Goal: Task Accomplishment & Management: Manage account settings

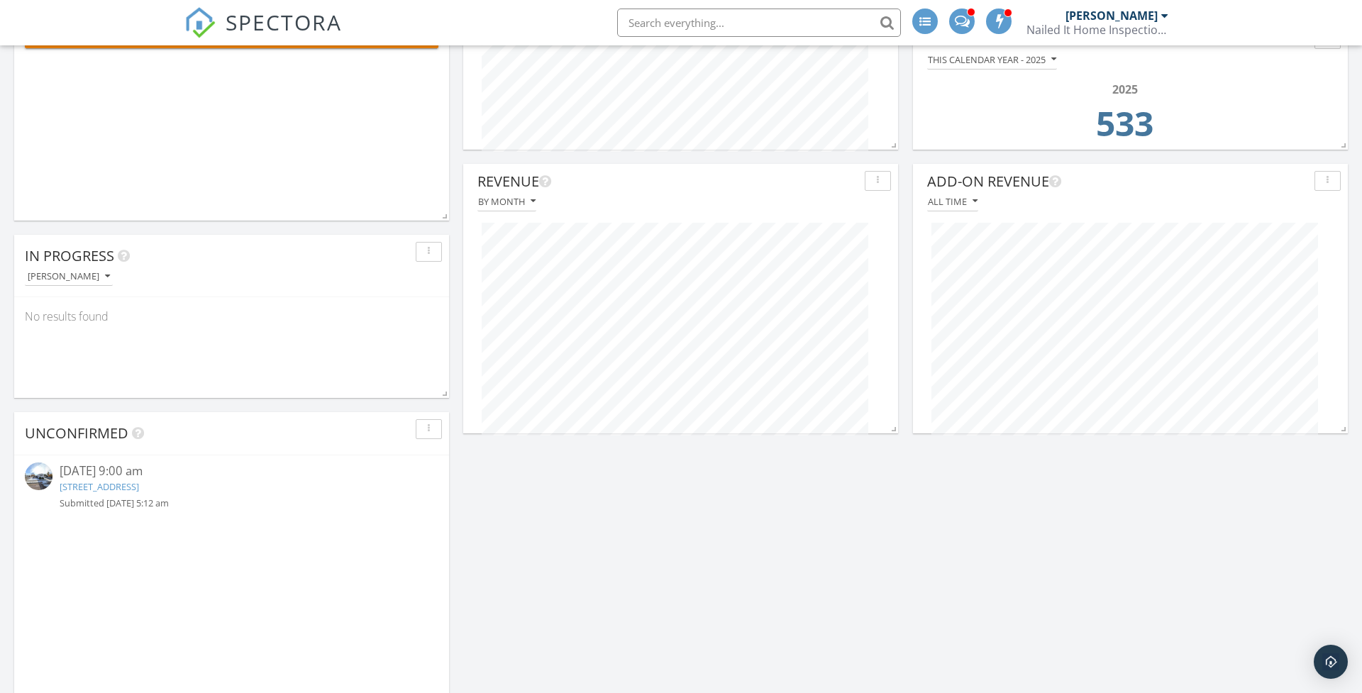
scroll to position [270, 435]
click at [139, 489] on link "1124 Crow Peak Ln, Spearfish, SD 57783" at bounding box center [99, 486] width 79 height 13
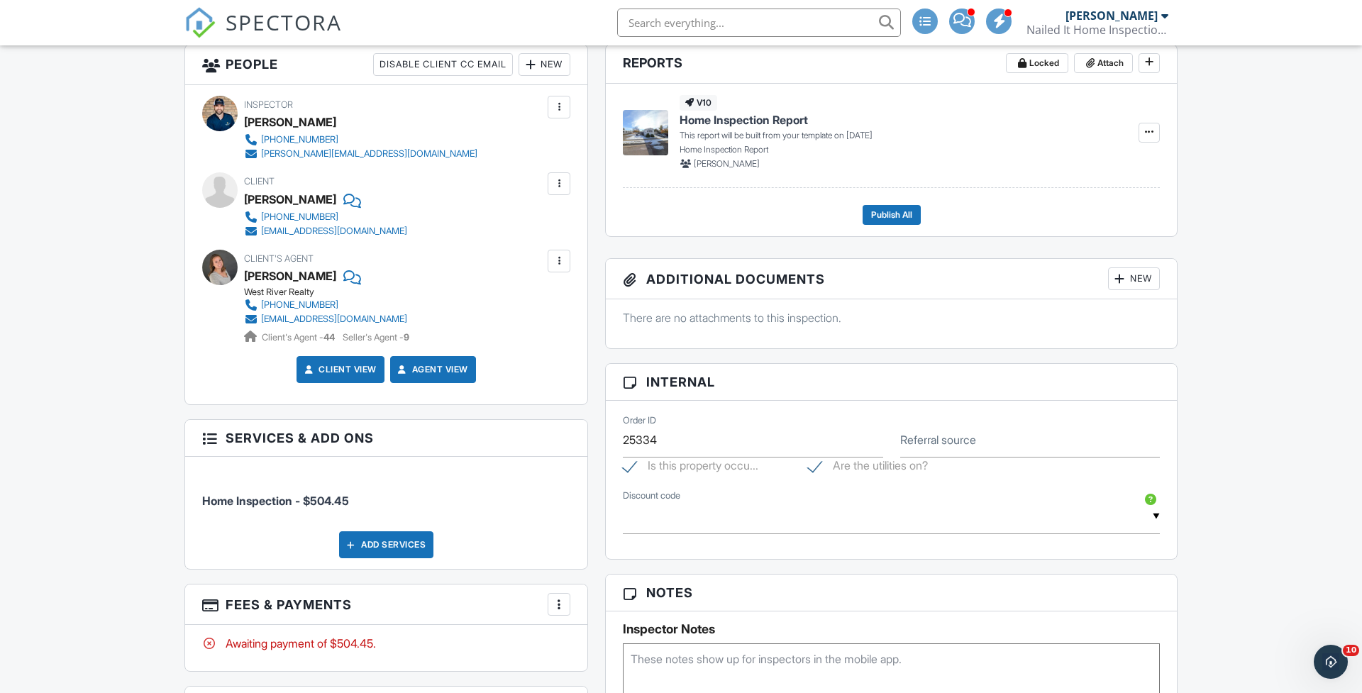
scroll to position [330, 0]
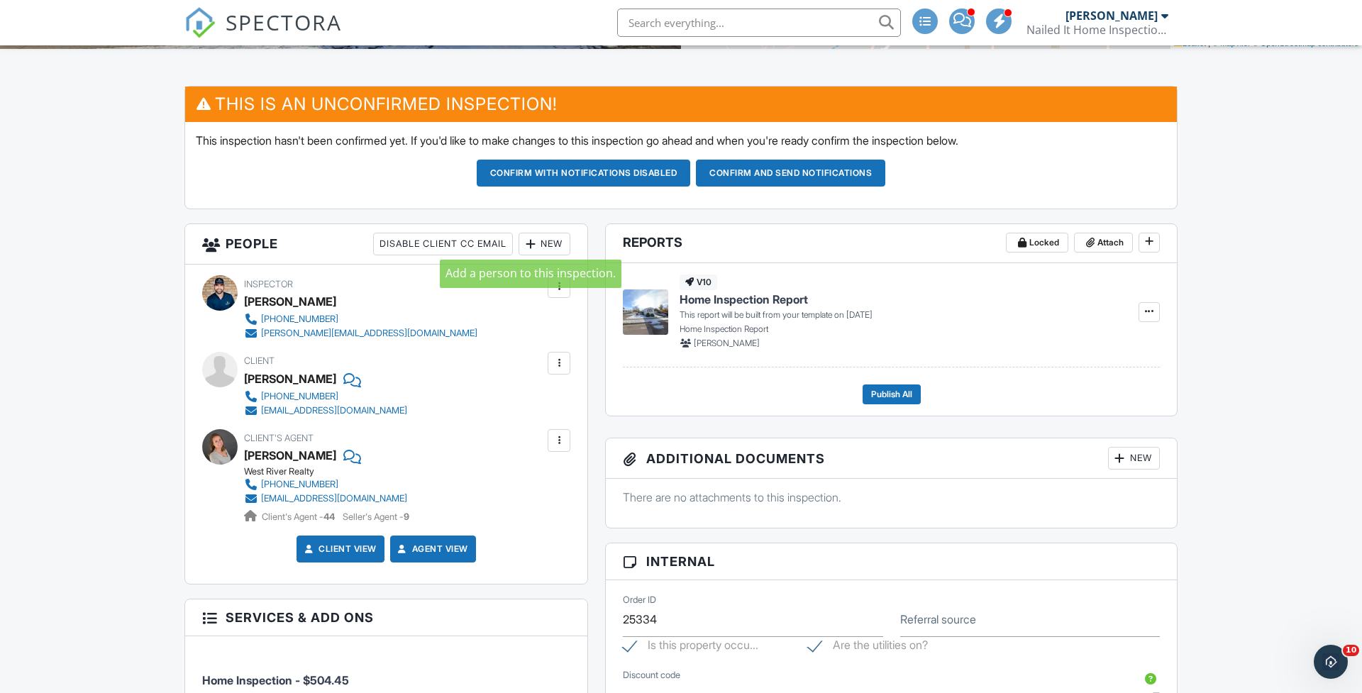
click at [531, 245] on div at bounding box center [531, 244] width 14 height 14
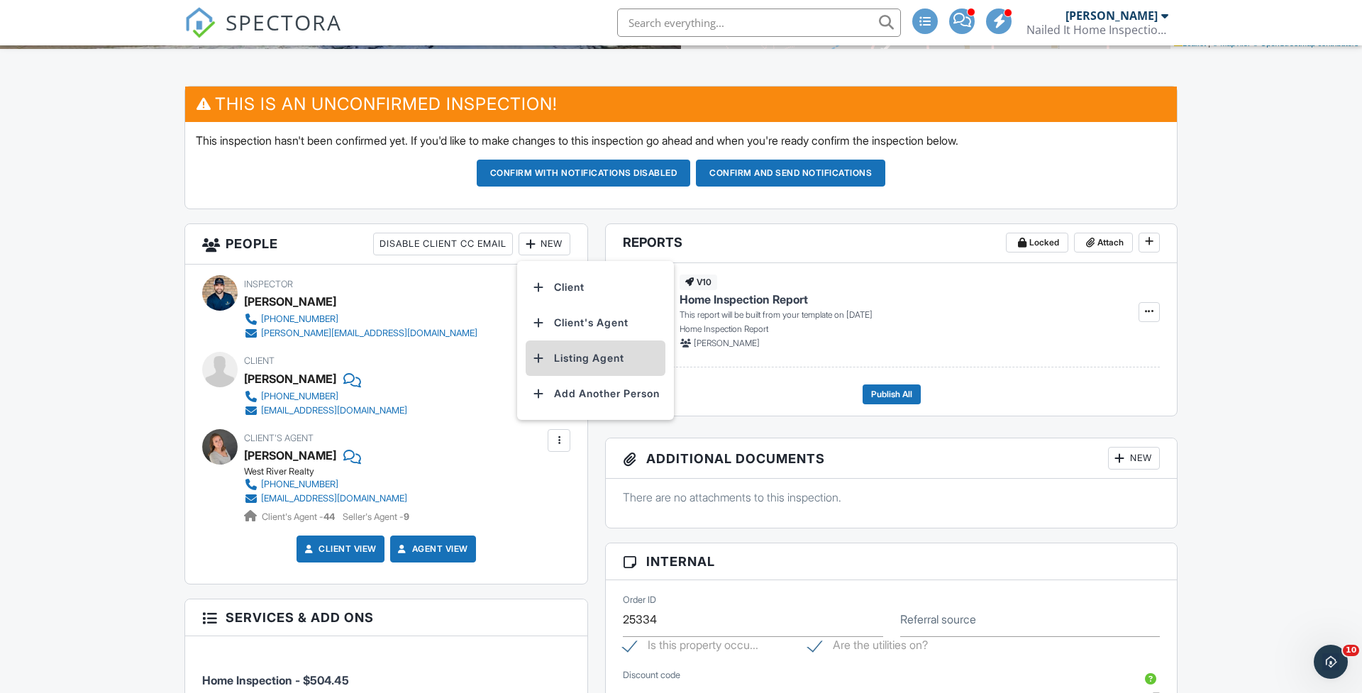
click at [567, 353] on li "Listing Agent" at bounding box center [596, 357] width 140 height 35
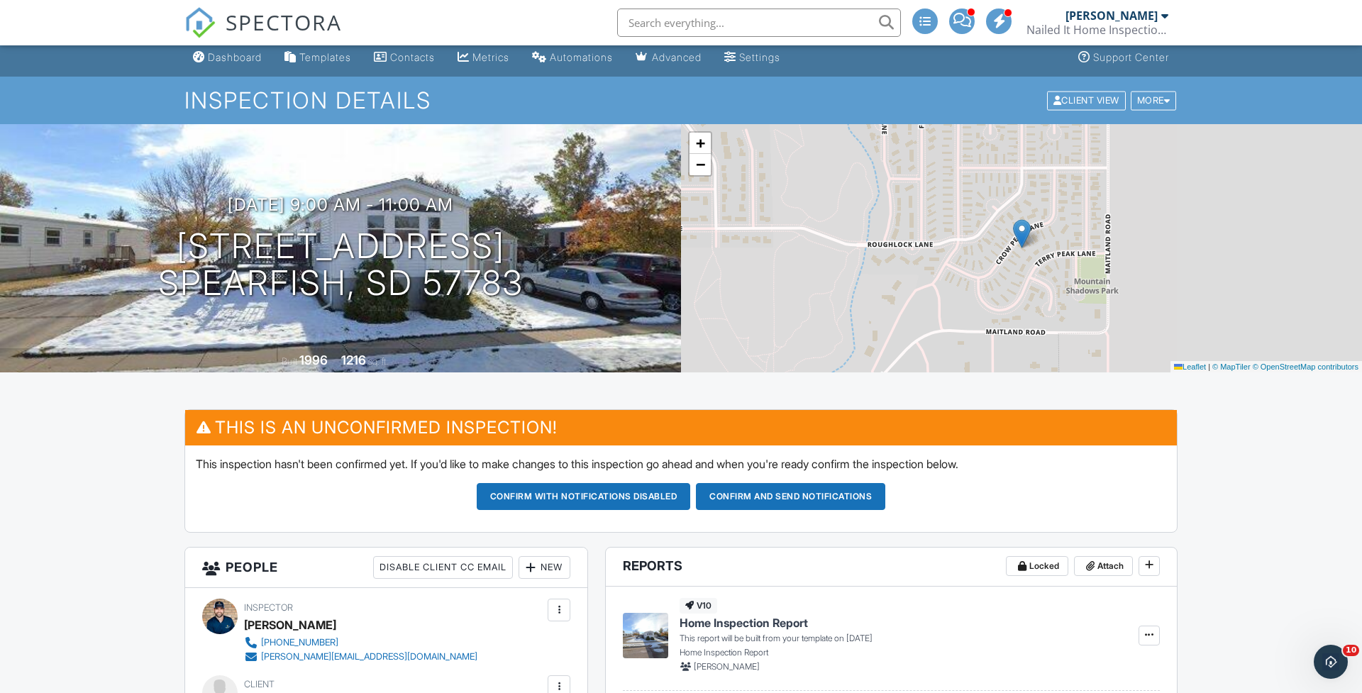
scroll to position [6, 0]
click at [426, 201] on h3 "[DATE] 9:00 am - 11:00 am" at bounding box center [341, 204] width 226 height 19
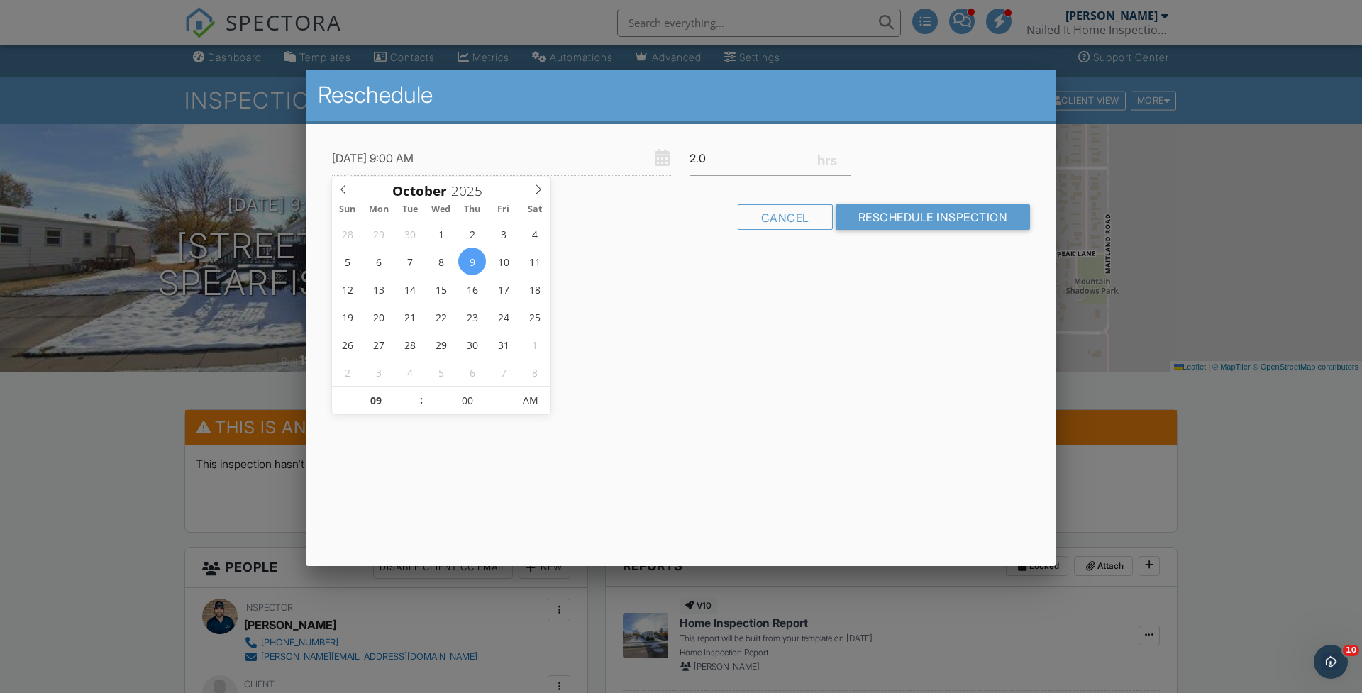
drag, startPoint x: 132, startPoint y: 486, endPoint x: 138, endPoint y: 467, distance: 19.3
click at [132, 485] on div at bounding box center [681, 362] width 1362 height 866
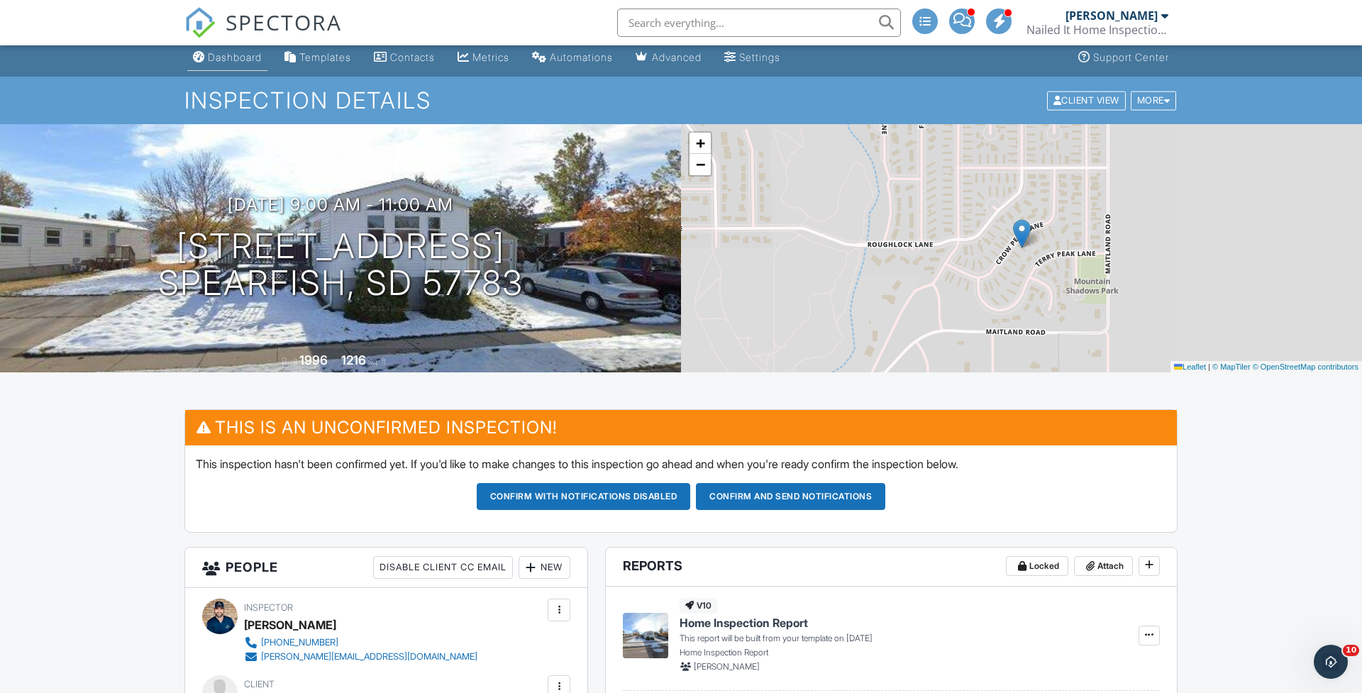
click at [213, 64] on link "Dashboard" at bounding box center [227, 58] width 80 height 26
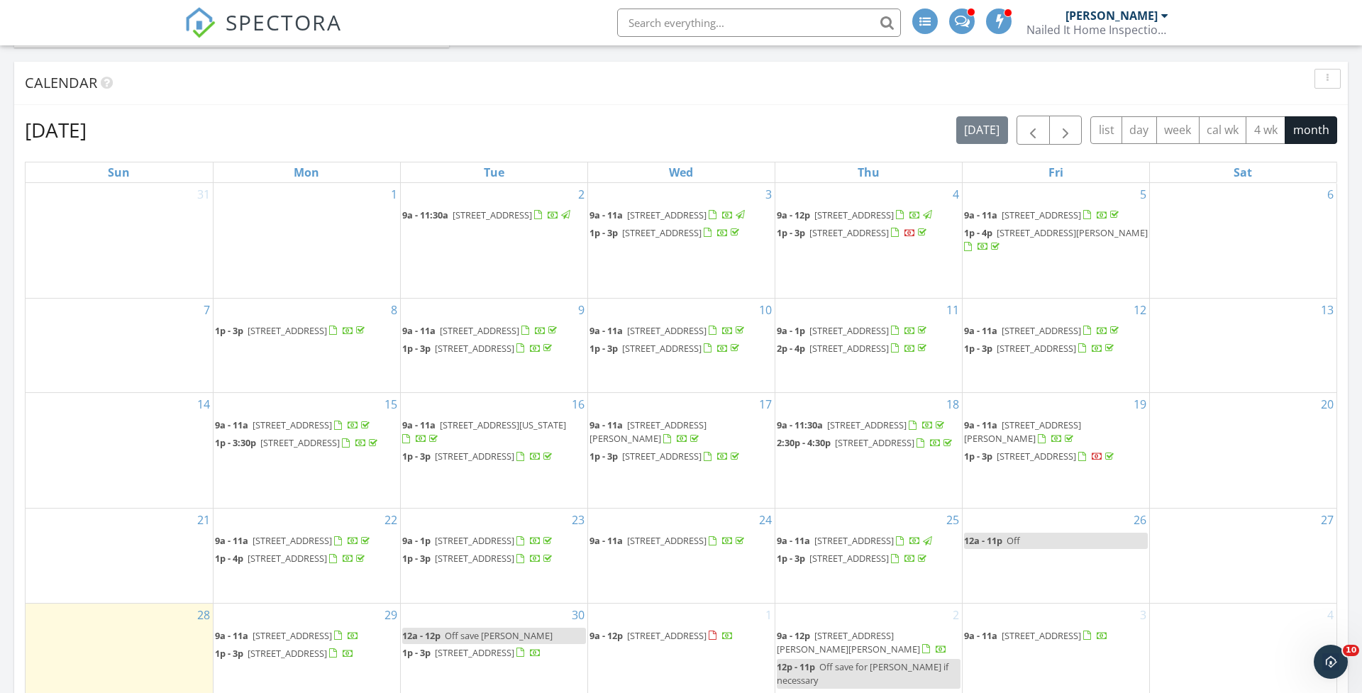
scroll to position [985, 0]
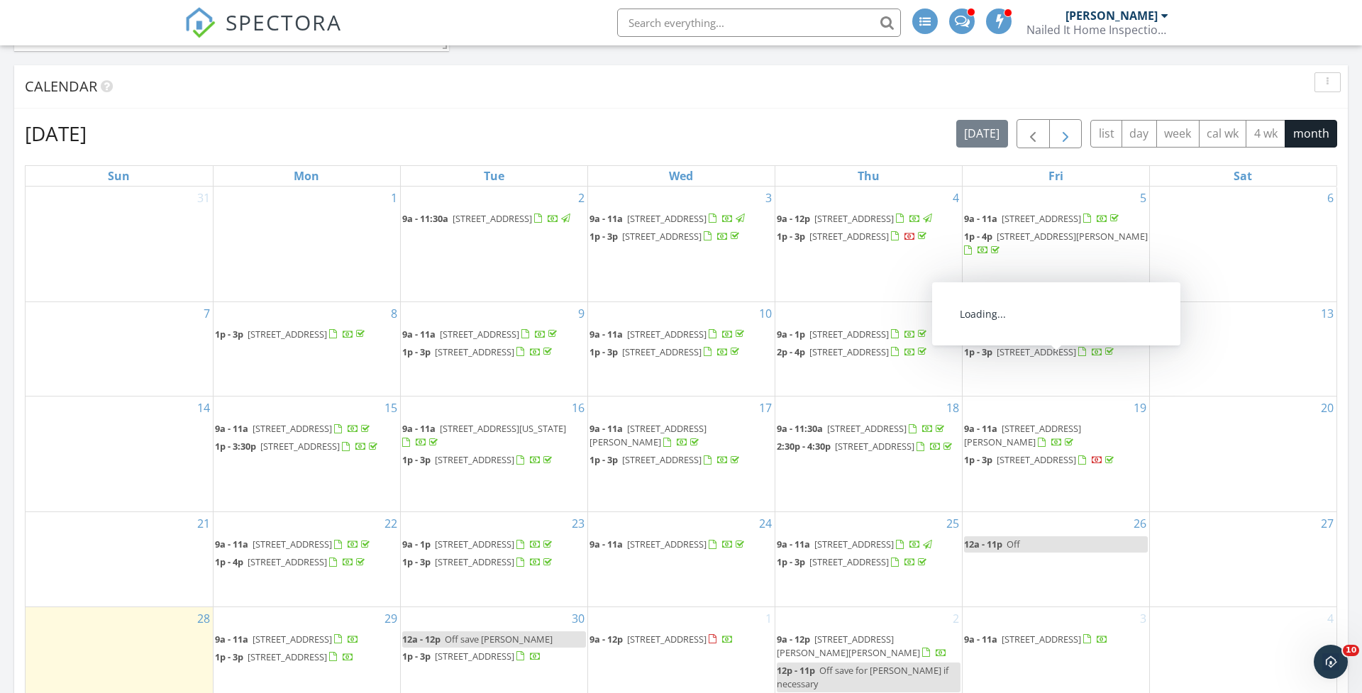
click at [1067, 135] on span "button" at bounding box center [1065, 134] width 17 height 17
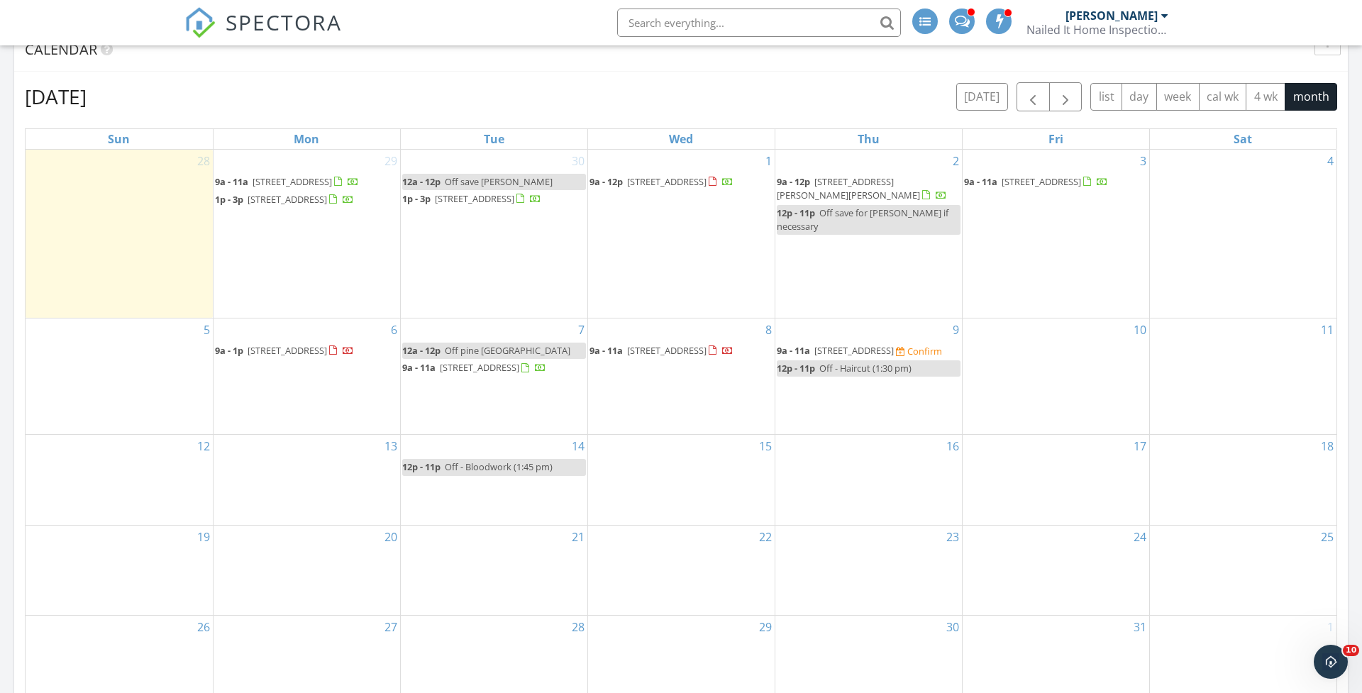
scroll to position [1022, 0]
